Goal: Check status: Check status

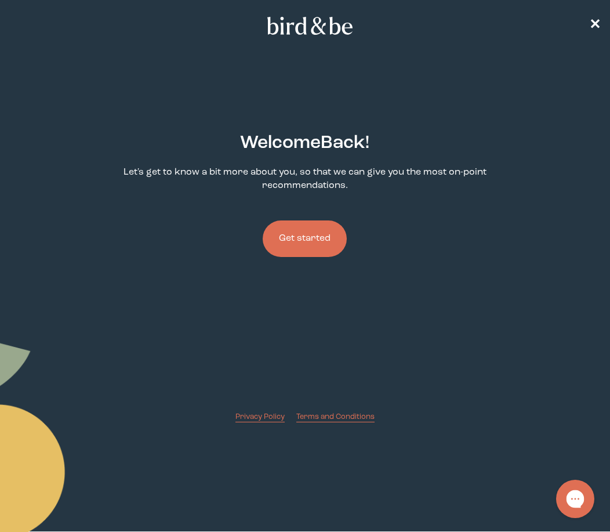
click at [581, 493] on icon "Open gorgias live chat" at bounding box center [575, 498] width 13 height 13
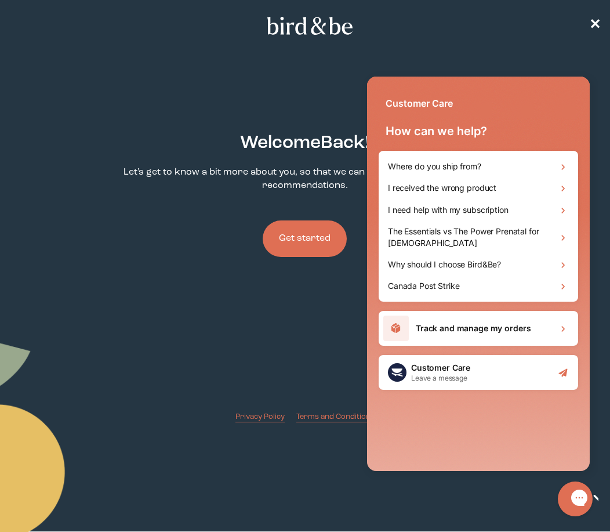
click at [442, 330] on h1 "Track and manage my orders" at bounding box center [473, 328] width 115 height 12
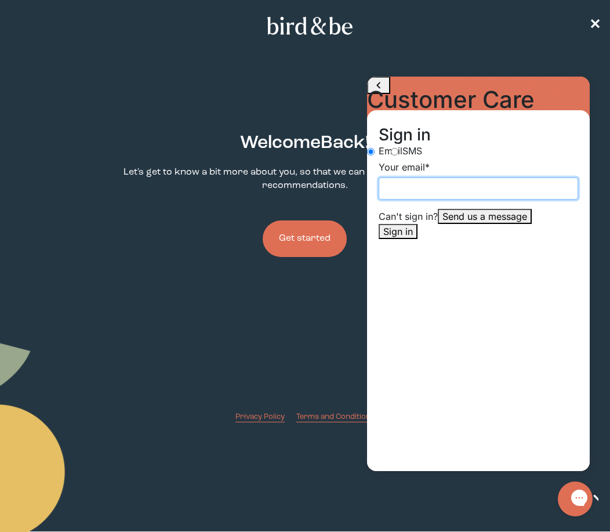
click at [417, 199] on input "Your email" at bounding box center [478, 188] width 199 height 22
click at [445, 199] on input "Your email" at bounding box center [478, 188] width 199 height 22
type input "[EMAIL_ADDRESS][DOMAIN_NAME]"
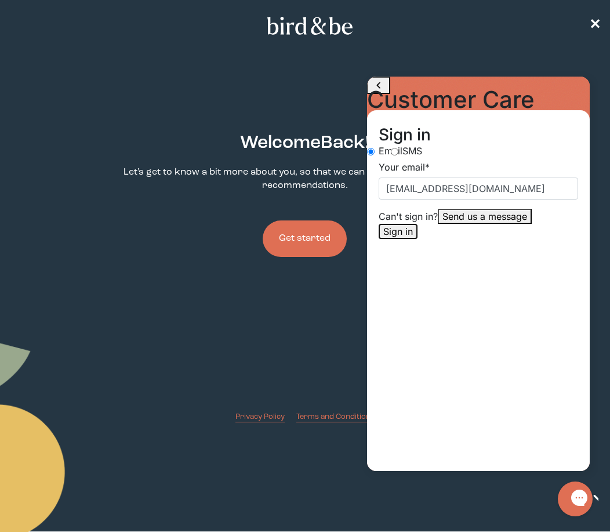
click at [417, 239] on button "Sign in" at bounding box center [398, 231] width 39 height 15
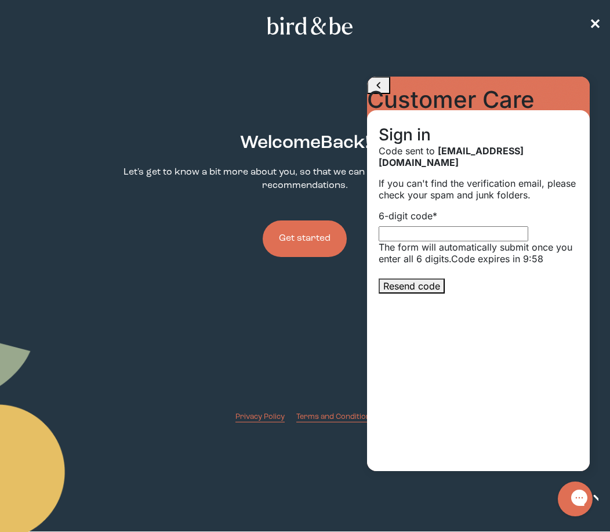
click at [420, 235] on input "6-digit code *" at bounding box center [454, 233] width 150 height 15
click at [431, 237] on input "6-digit code *" at bounding box center [454, 233] width 150 height 15
type input "102627"
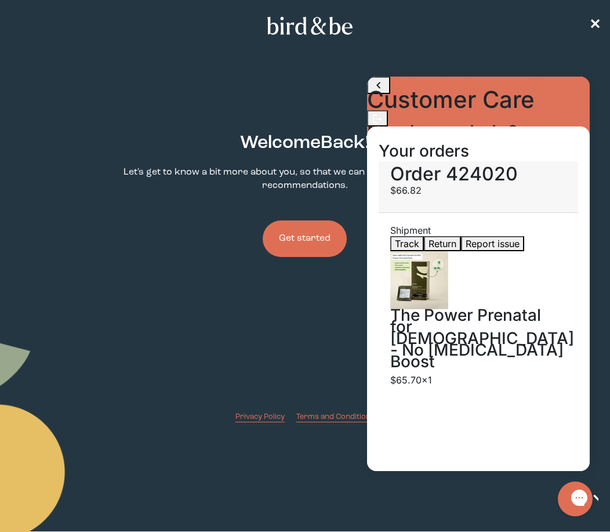
click at [430, 138] on h2 "Need more help?" at bounding box center [478, 132] width 223 height 12
click at [414, 309] on h3 "The Power Prenatal for [DEMOGRAPHIC_DATA] - No [MEDICAL_DATA] Boost" at bounding box center [478, 338] width 176 height 58
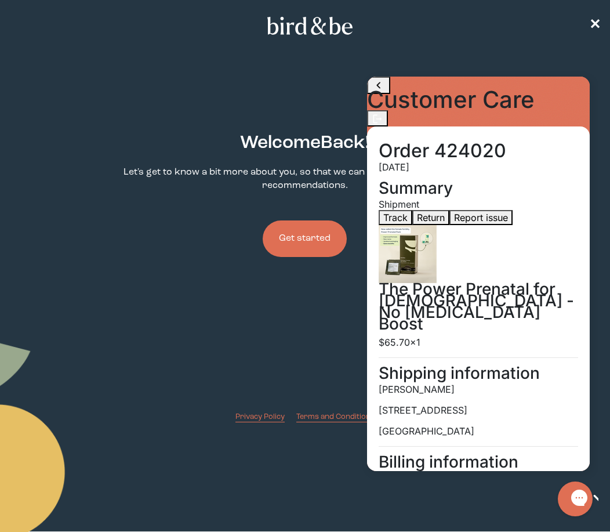
click at [432, 145] on h2 "Order 424020" at bounding box center [478, 151] width 199 height 12
click at [394, 188] on section "Summary Shipment Track Return Report issue The Power Prenatal for [DEMOGRAPHIC_…" at bounding box center [478, 265] width 199 height 166
click at [401, 223] on span "Track" at bounding box center [395, 218] width 24 height 12
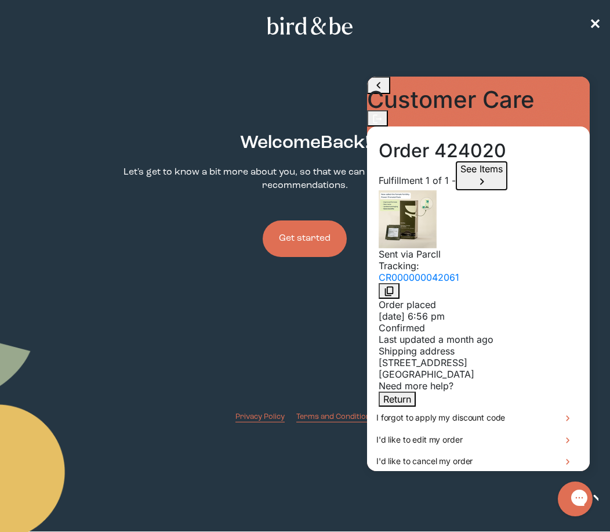
click at [475, 163] on span "See Items" at bounding box center [481, 169] width 42 height 12
click at [385, 154] on icon "Close drawer" at bounding box center [379, 147] width 14 height 14
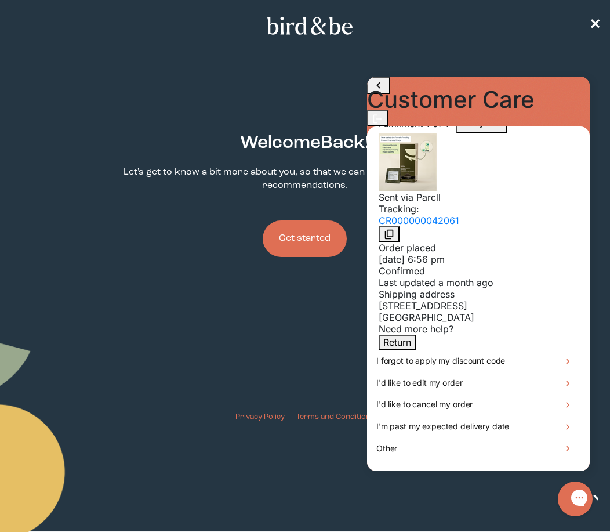
scroll to position [92, 0]
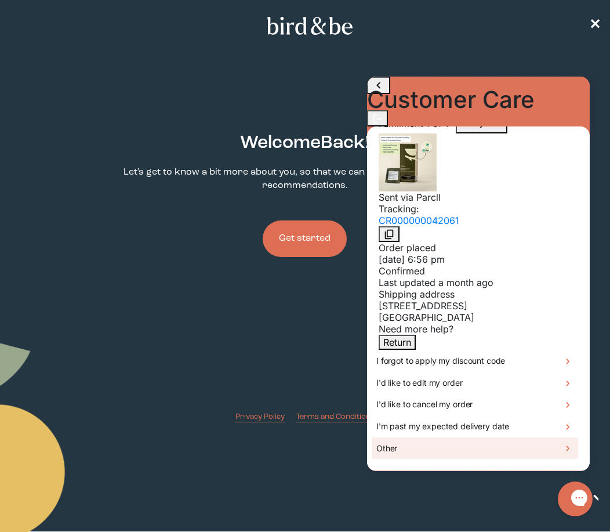
click at [417, 440] on div "Other" at bounding box center [475, 448] width 206 height 22
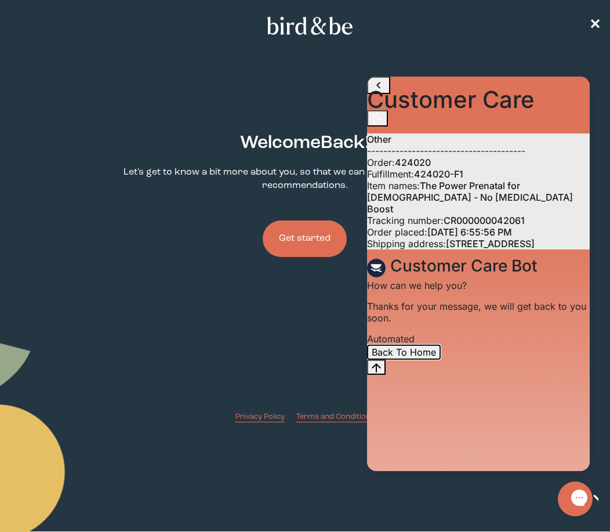
click at [441, 359] on button "Back To Home" at bounding box center [404, 351] width 74 height 15
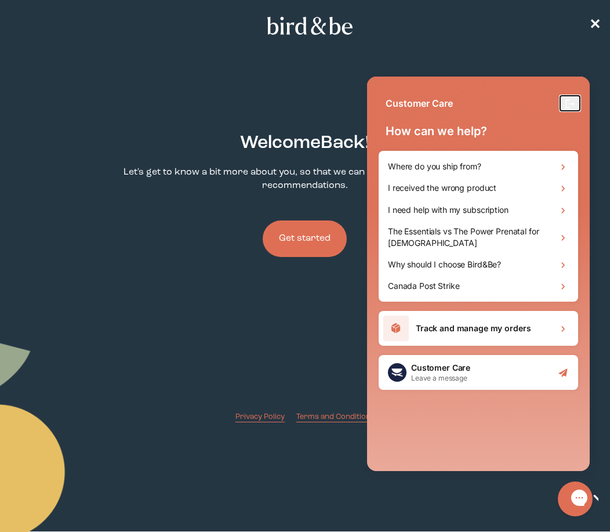
click at [569, 102] on icon "Log out" at bounding box center [568, 103] width 5 height 9
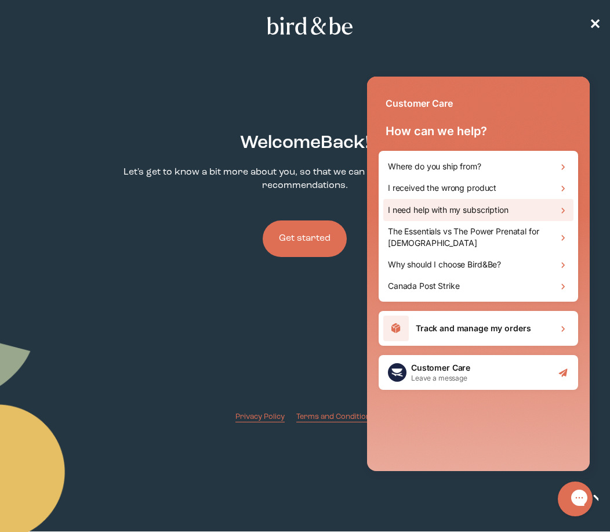
click at [464, 214] on h1 "I need help with my subscription" at bounding box center [448, 210] width 121 height 12
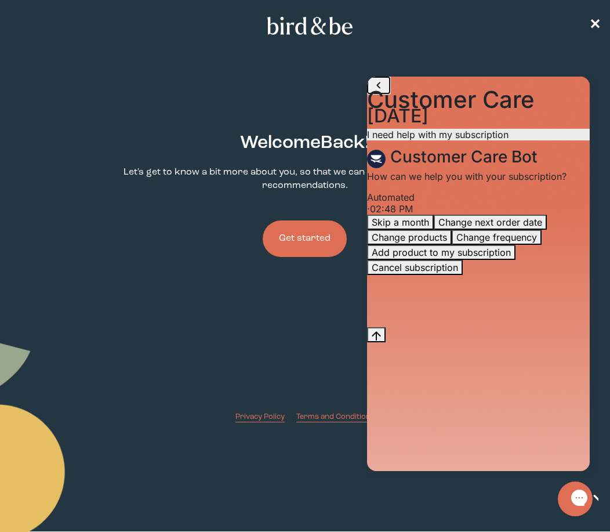
click at [379, 92] on icon "go to home page" at bounding box center [379, 85] width 14 height 14
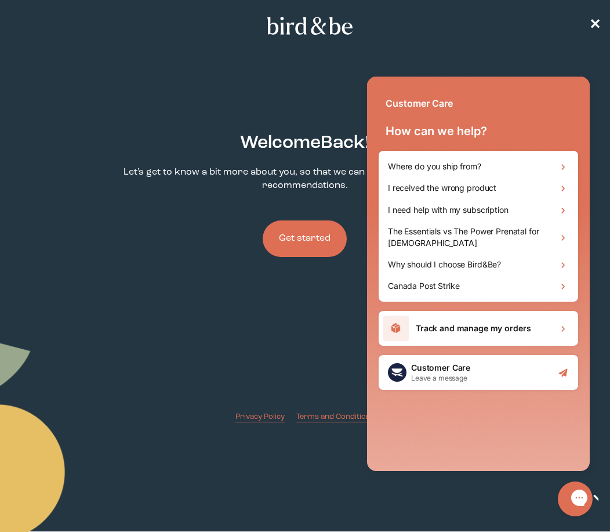
click at [583, 13] on body "plus-circle minus-circle close-circle Bird & Be Logo Bird & Be Logo arrow-left …" at bounding box center [305, 266] width 610 height 532
click at [589, 19] on nav "✕" at bounding box center [305, 25] width 610 height 37
click at [594, 29] on span "✕" at bounding box center [595, 26] width 12 height 14
